Goal: Book appointment/travel/reservation

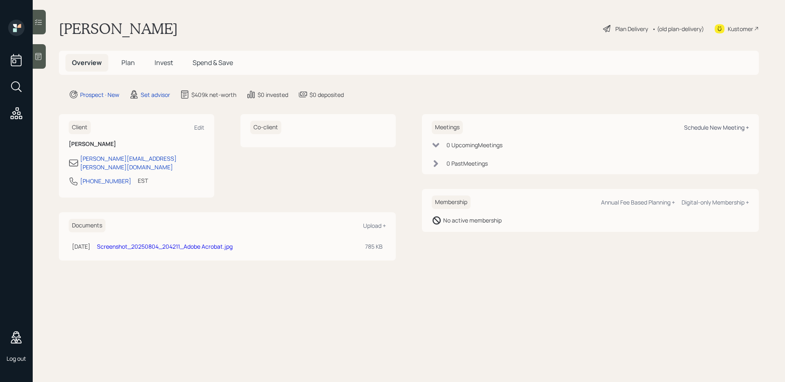
click at [698, 129] on div "Schedule New Meeting +" at bounding box center [716, 127] width 65 height 8
select select "round-[PERSON_NAME]"
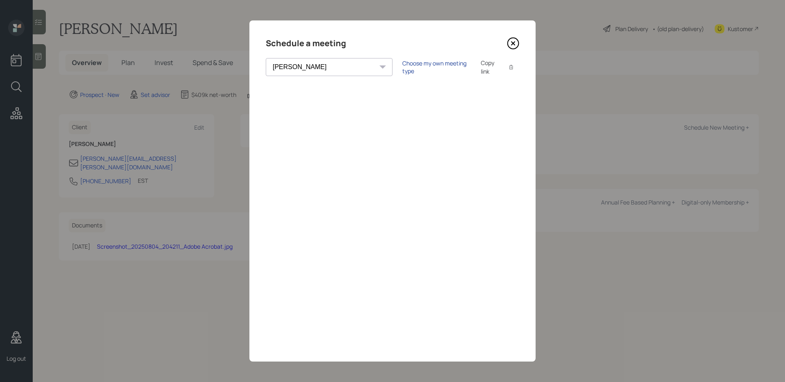
click at [402, 65] on div "Choose my own meeting type" at bounding box center [436, 67] width 69 height 16
click at [515, 44] on icon at bounding box center [513, 43] width 12 height 12
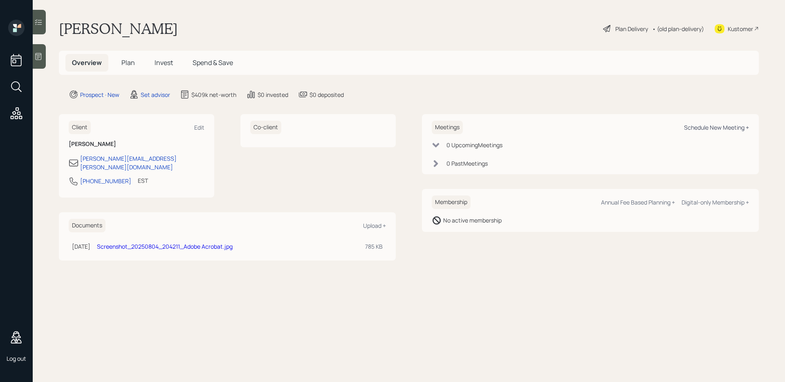
click at [707, 131] on div "Schedule New Meeting +" at bounding box center [716, 127] width 65 height 8
select select "round-[PERSON_NAME]"
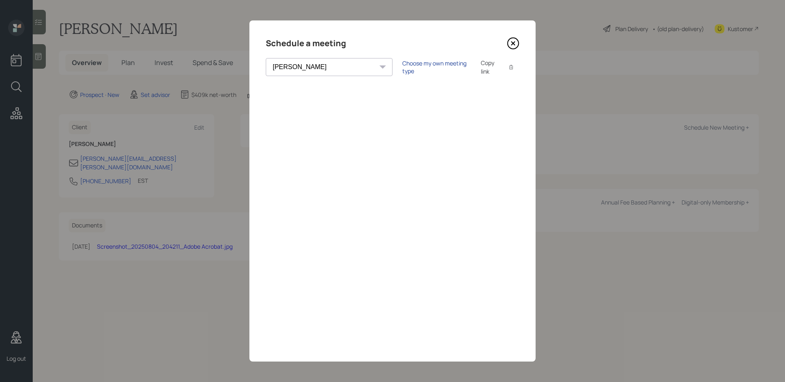
click at [402, 63] on div "Choose my own meeting type" at bounding box center [436, 67] width 69 height 16
click at [508, 39] on icon at bounding box center [513, 43] width 12 height 12
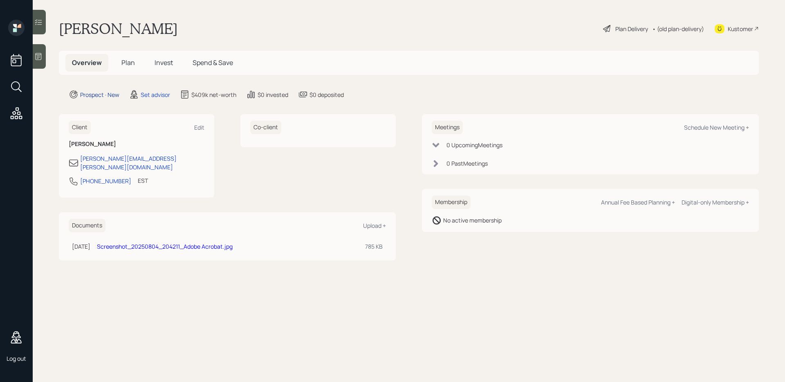
click at [117, 94] on div "Prospect · New" at bounding box center [99, 94] width 39 height 9
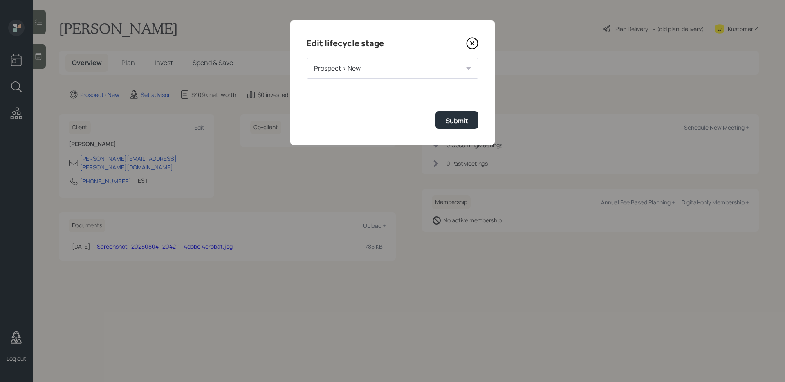
click at [356, 67] on div "Prospect > New" at bounding box center [393, 68] width 172 height 20
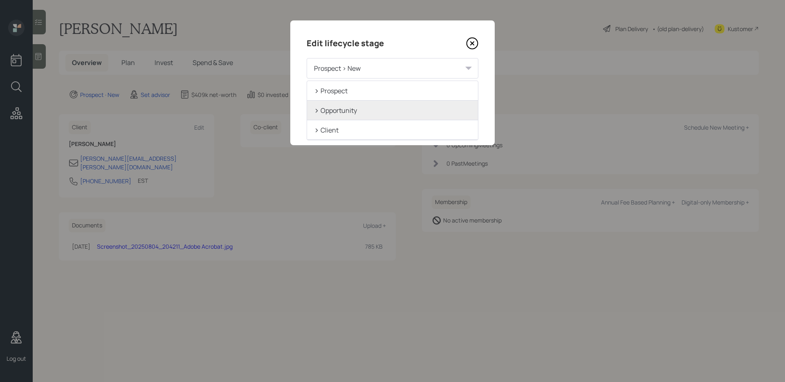
click at [360, 112] on div "> Opportunity" at bounding box center [392, 111] width 171 height 20
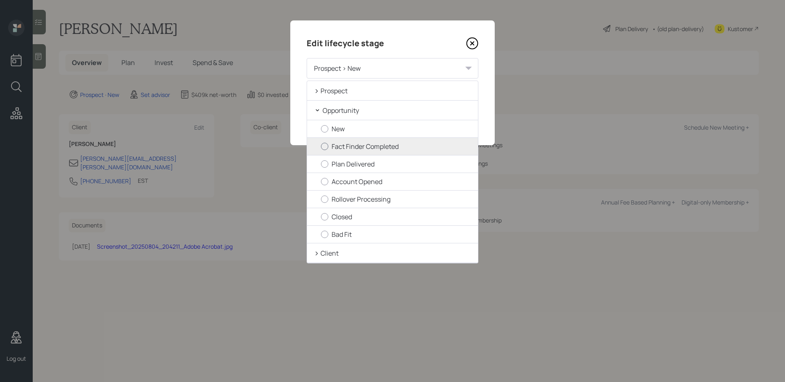
click at [361, 144] on label "Fact Finder Completed" at bounding box center [396, 146] width 150 height 9
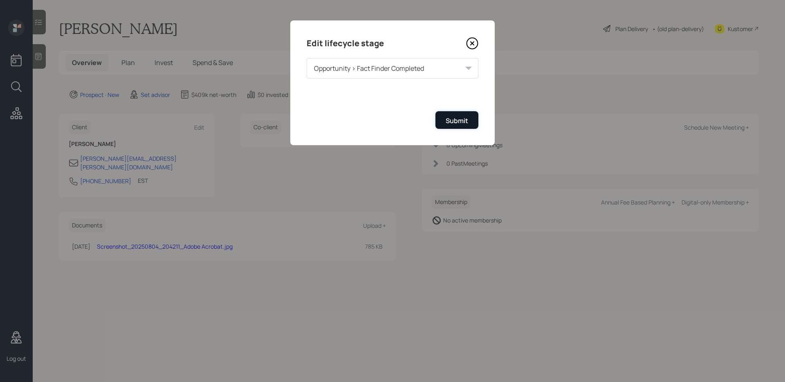
click at [447, 121] on div "Submit" at bounding box center [457, 120] width 22 height 9
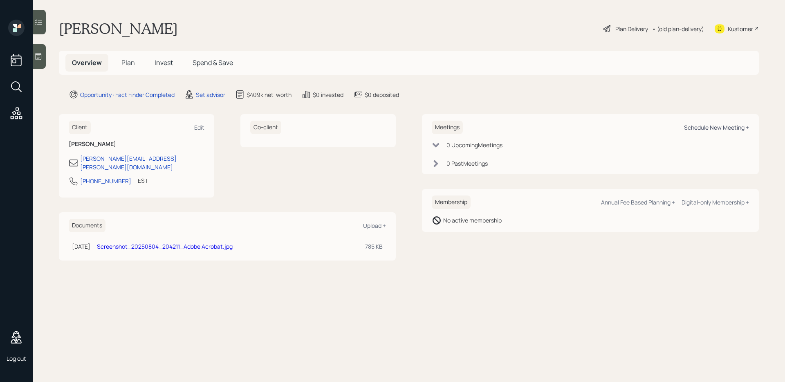
click at [693, 126] on div "Schedule New Meeting +" at bounding box center [716, 127] width 65 height 8
select select "round-[PERSON_NAME]"
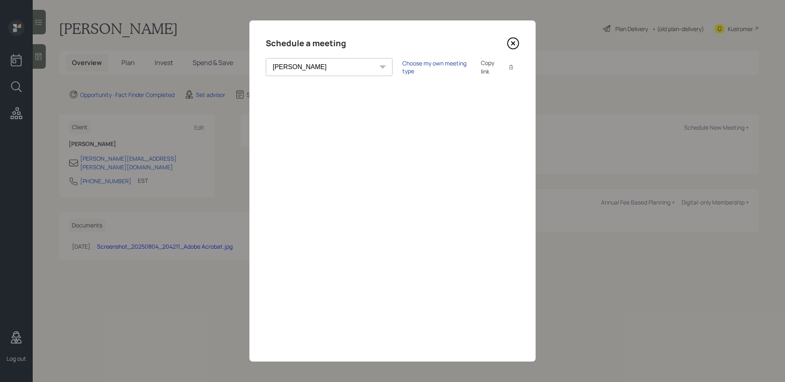
click at [406, 65] on div "Choose my own meeting type" at bounding box center [436, 67] width 69 height 16
click at [417, 69] on div "Use meeting type for lifecycle stage" at bounding box center [464, 67] width 94 height 8
click at [291, 67] on select "[PERSON_NAME] [PERSON_NAME] [PERSON_NAME] [PERSON_NAME] [PERSON_NAME] [PERSON_N…" at bounding box center [329, 67] width 127 height 18
click at [266, 58] on select "[PERSON_NAME] [PERSON_NAME] [PERSON_NAME] [PERSON_NAME] [PERSON_NAME] [PERSON_N…" at bounding box center [329, 67] width 127 height 18
click at [402, 61] on div "Choose my own meeting type Copy link Copy text" at bounding box center [460, 66] width 117 height 17
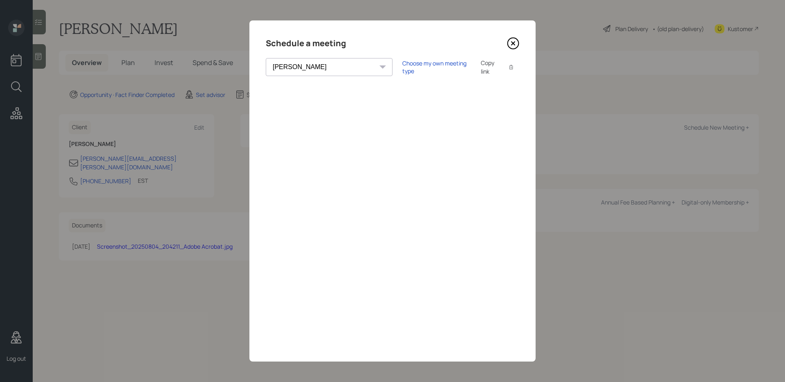
click at [402, 72] on div "Choose my own meeting type Copy link Copy text" at bounding box center [460, 66] width 117 height 17
click at [402, 66] on div "Choose my own meeting type" at bounding box center [436, 67] width 69 height 16
click at [308, 67] on select "[PERSON_NAME] [PERSON_NAME] [PERSON_NAME] [PERSON_NAME] [PERSON_NAME] [PERSON_N…" at bounding box center [336, 67] width 141 height 18
click at [266, 58] on select "[PERSON_NAME] [PERSON_NAME] [PERSON_NAME] [PERSON_NAME] [PERSON_NAME] [PERSON_N…" at bounding box center [336, 67] width 141 height 18
click at [516, 43] on icon at bounding box center [513, 43] width 12 height 12
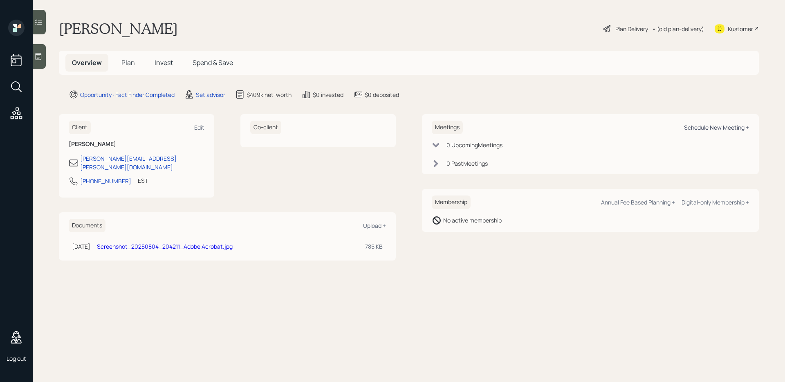
click at [699, 128] on div "Schedule New Meeting +" at bounding box center [716, 127] width 65 height 8
select select "round-[PERSON_NAME]"
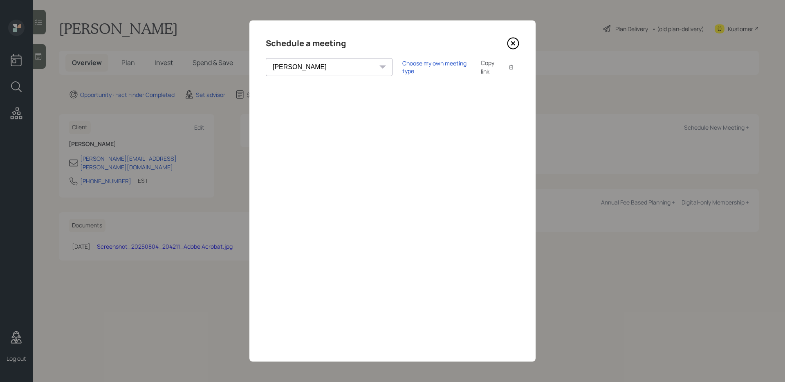
click at [515, 45] on icon at bounding box center [513, 43] width 12 height 12
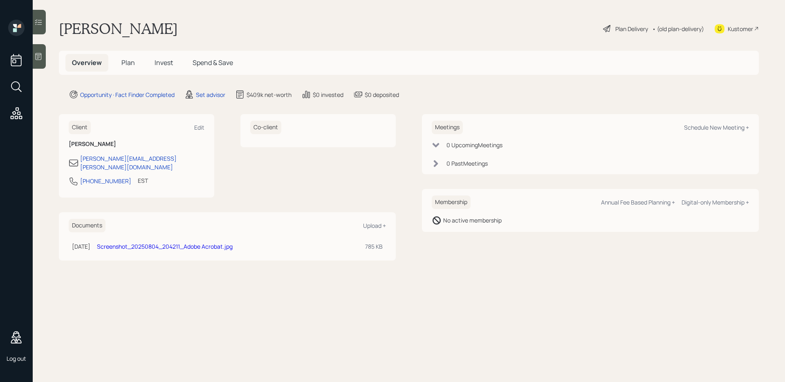
click at [706, 133] on div "Meetings Schedule New Meeting +" at bounding box center [590, 127] width 317 height 13
click at [705, 130] on div "Schedule New Meeting +" at bounding box center [716, 127] width 65 height 8
select select "round-[PERSON_NAME]"
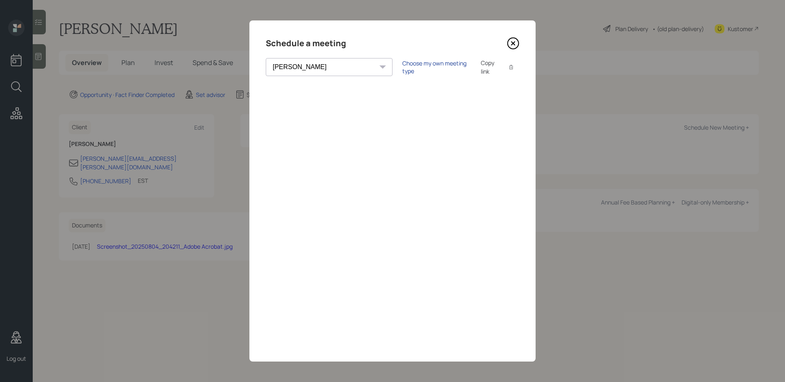
click at [402, 66] on div "Choose my own meeting type" at bounding box center [436, 67] width 69 height 16
click at [510, 47] on icon at bounding box center [513, 43] width 11 height 11
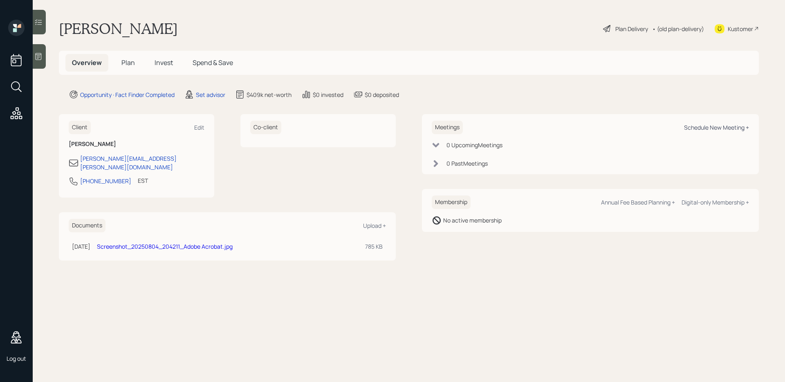
click at [704, 127] on div "Schedule New Meeting +" at bounding box center [716, 127] width 65 height 8
select select "round-[PERSON_NAME]"
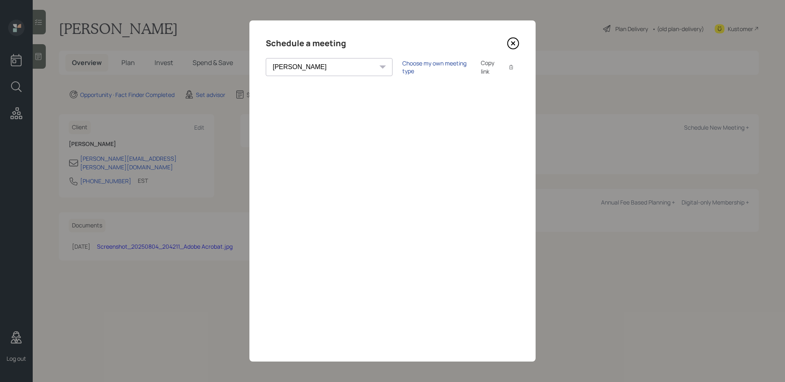
click at [402, 66] on div "Choose my own meeting type" at bounding box center [436, 67] width 69 height 16
drag, startPoint x: 509, startPoint y: 41, endPoint x: 530, endPoint y: 76, distance: 41.2
click at [519, 57] on div "Schedule a meeting [PERSON_NAME] [PERSON_NAME] [PERSON_NAME] [PERSON_NAME] [PER…" at bounding box center [392, 190] width 286 height 341
click at [511, 48] on icon at bounding box center [513, 43] width 11 height 11
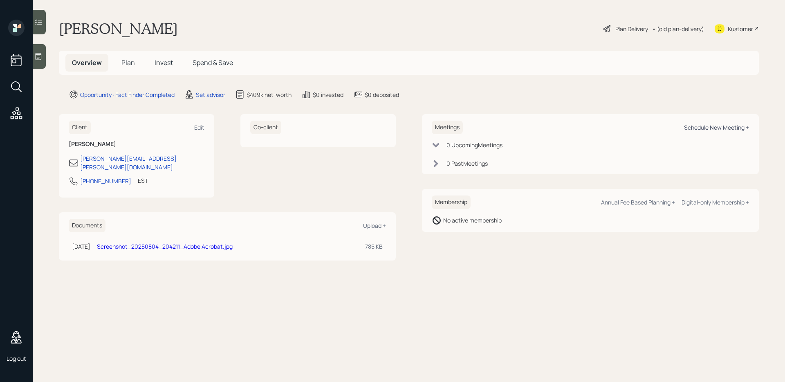
click at [719, 128] on div "Schedule New Meeting +" at bounding box center [716, 127] width 65 height 8
select select "round-[PERSON_NAME]"
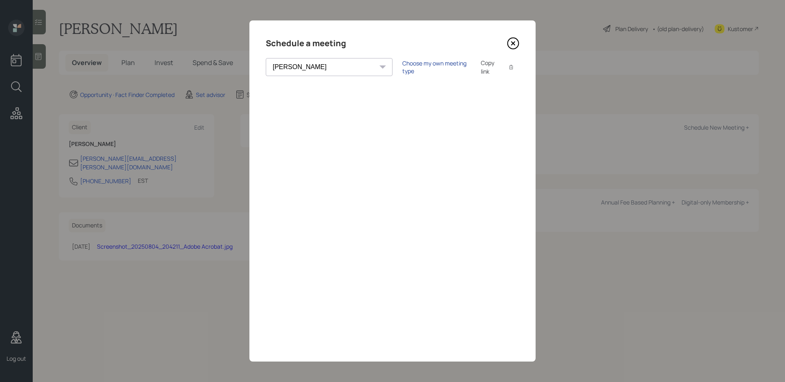
click at [402, 67] on div "Choose my own meeting type" at bounding box center [436, 67] width 69 height 16
click at [515, 45] on icon at bounding box center [513, 43] width 12 height 12
